Goal: Find specific page/section: Find specific page/section

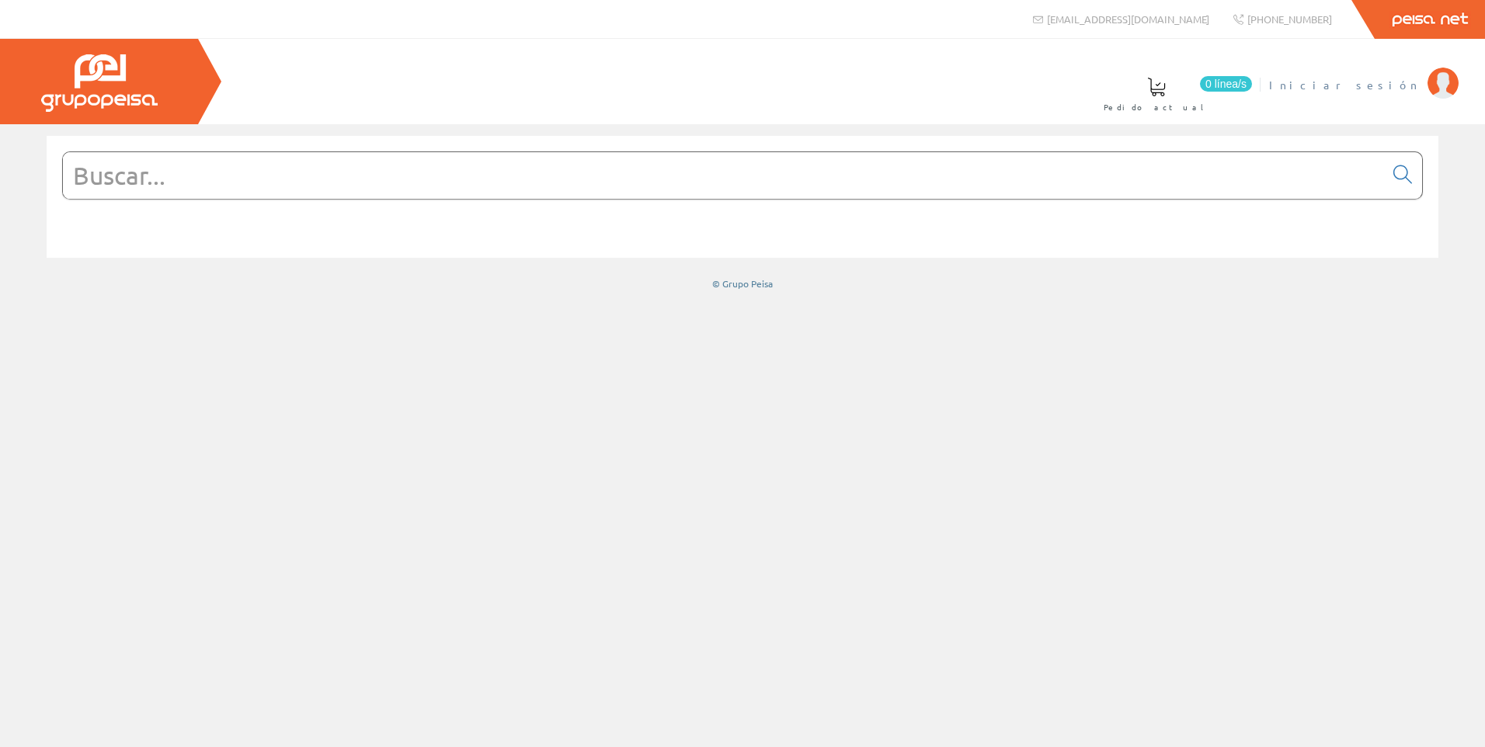
click at [1402, 92] on li "Iniciar sesión" at bounding box center [1363, 94] width 197 height 60
click at [1400, 85] on span "Iniciar sesión" at bounding box center [1344, 85] width 151 height 16
click at [658, 177] on input "text" at bounding box center [723, 175] width 1321 height 47
paste input "2151"
type input "2151"
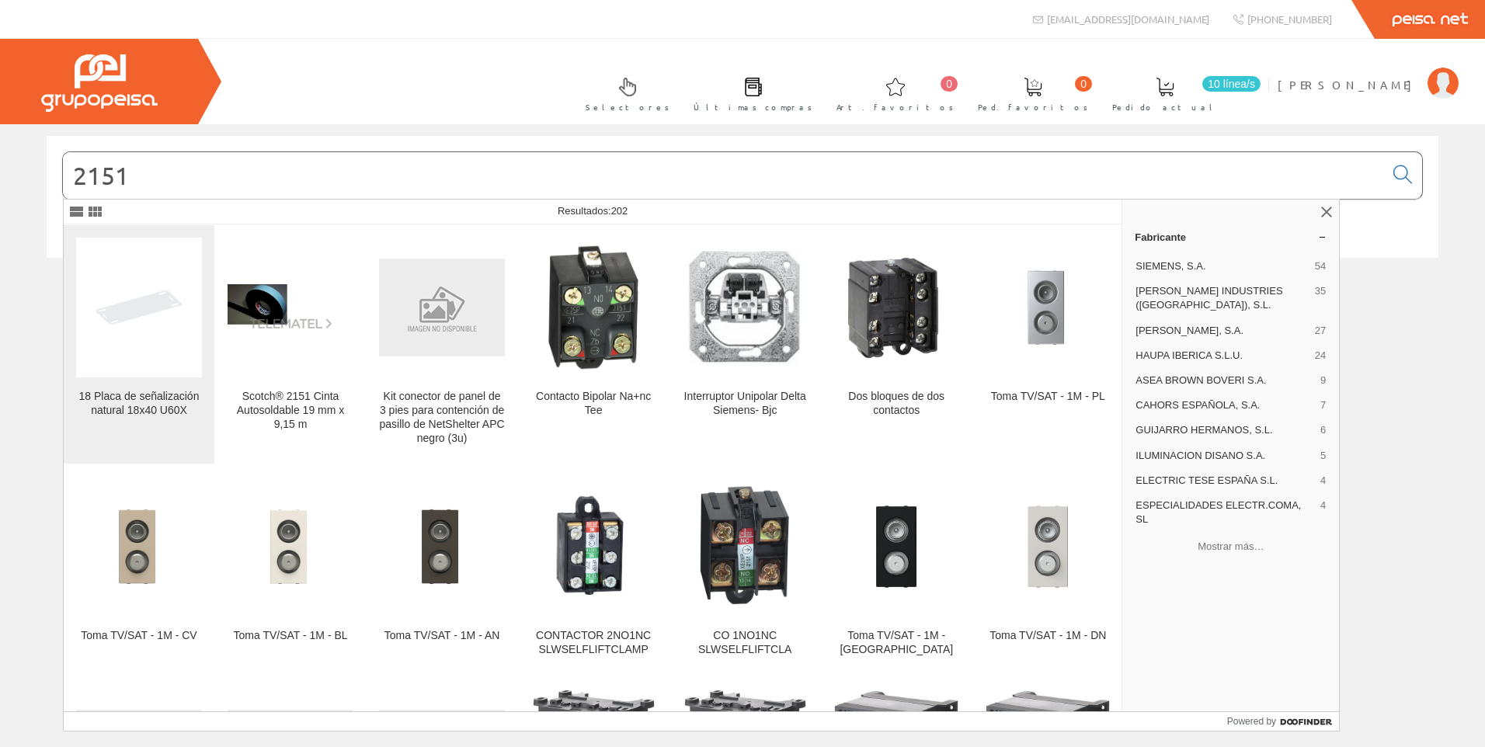
click at [144, 378] on link "18 Placa de señalización natural 18x40 U60X" at bounding box center [139, 344] width 151 height 238
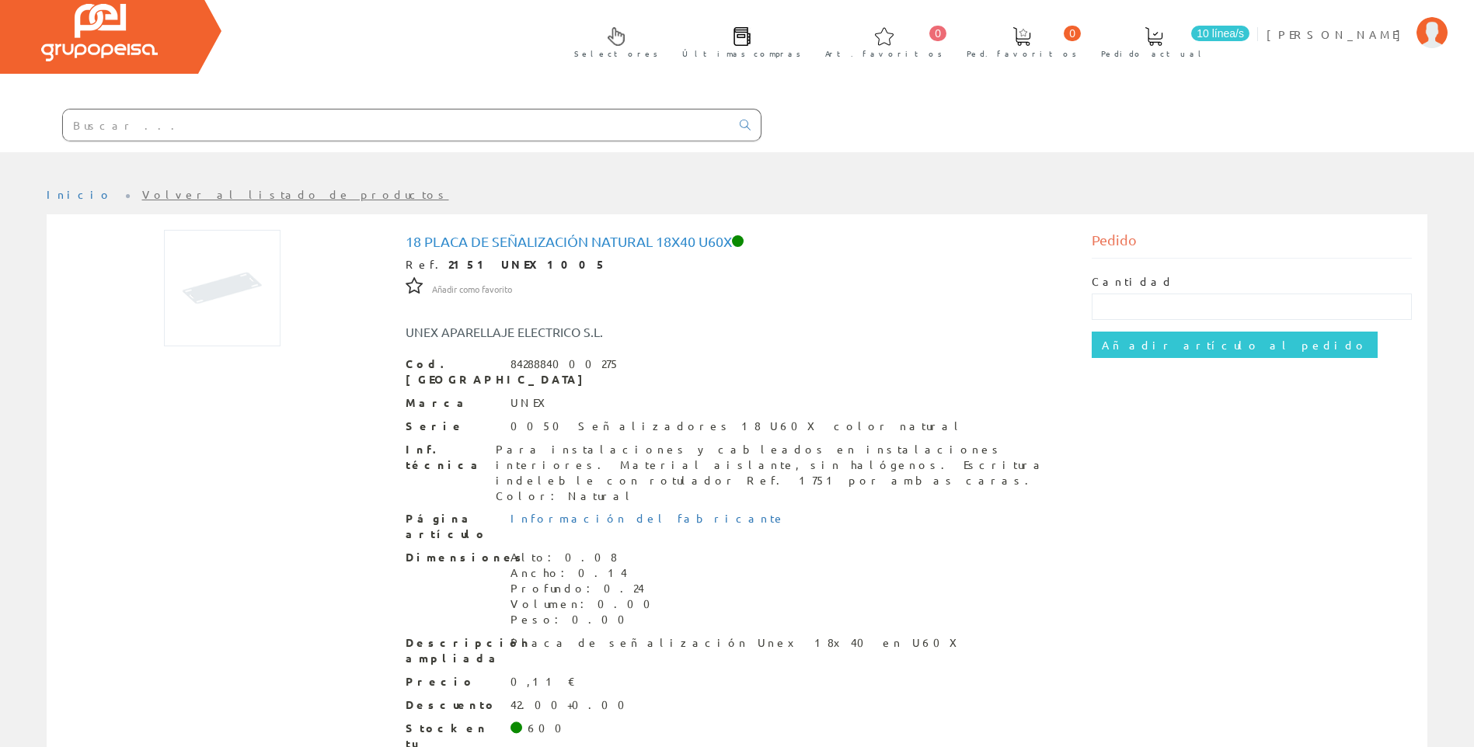
scroll to position [78, 0]
